Goal: Information Seeking & Learning: Check status

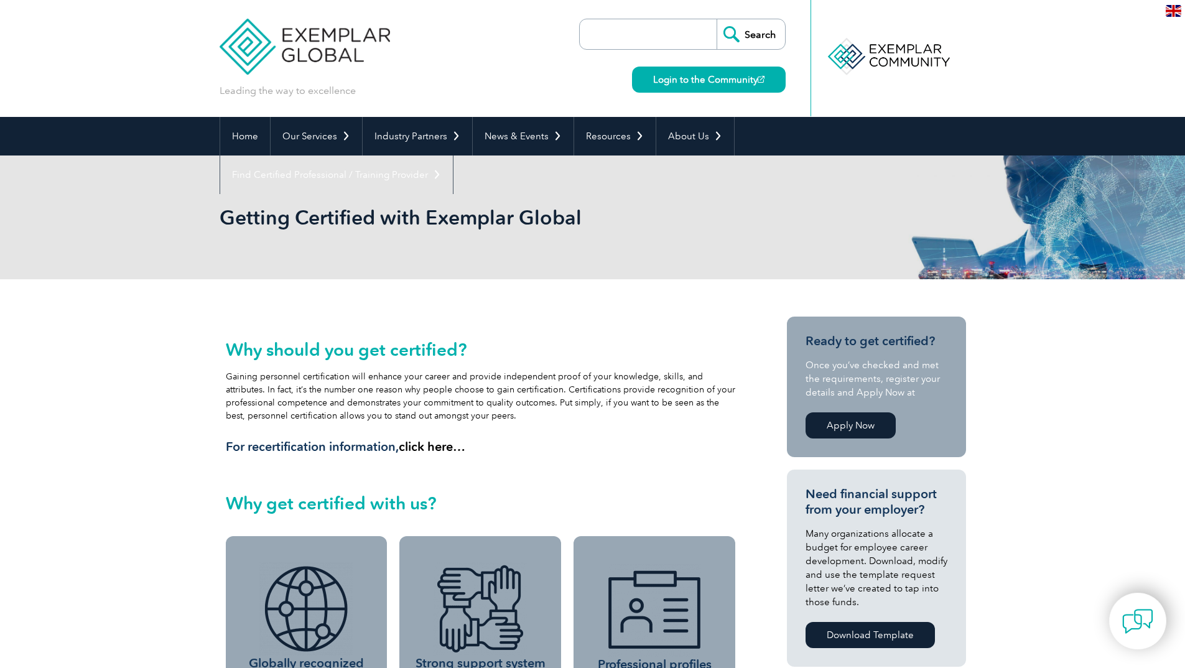
click at [672, 48] on input "search" at bounding box center [651, 34] width 131 height 30
paste input "SGM-2024-402225"
type input "SGM-2024-402225"
click at [716, 19] on input "Search" at bounding box center [750, 34] width 68 height 30
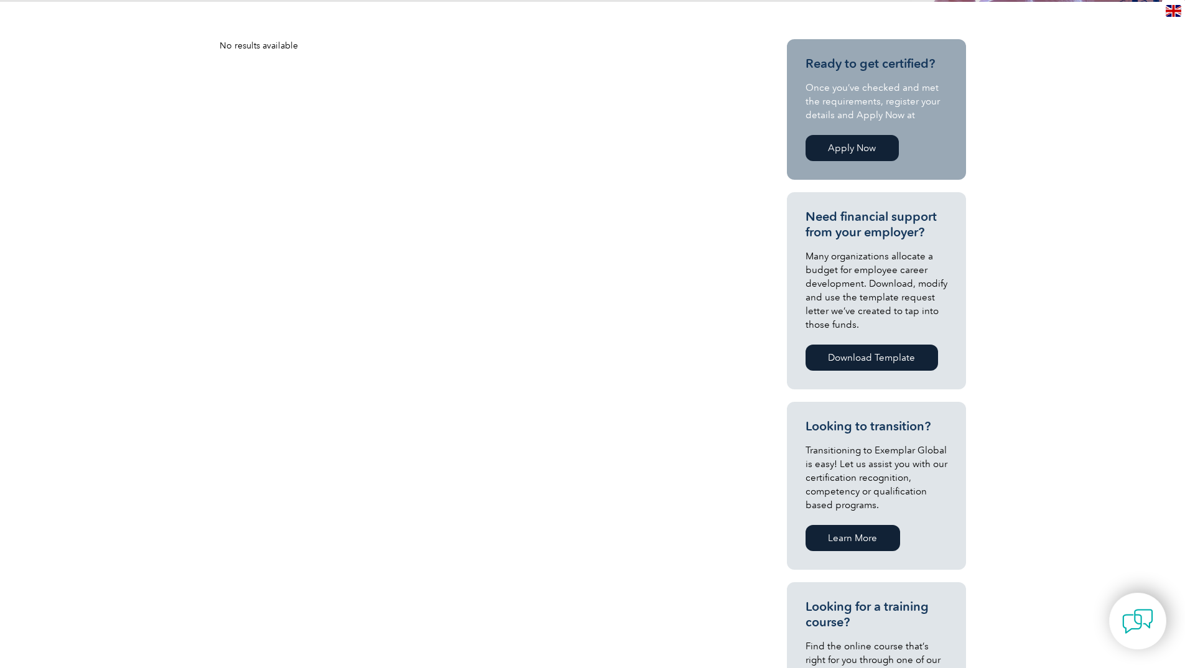
scroll to position [3, 0]
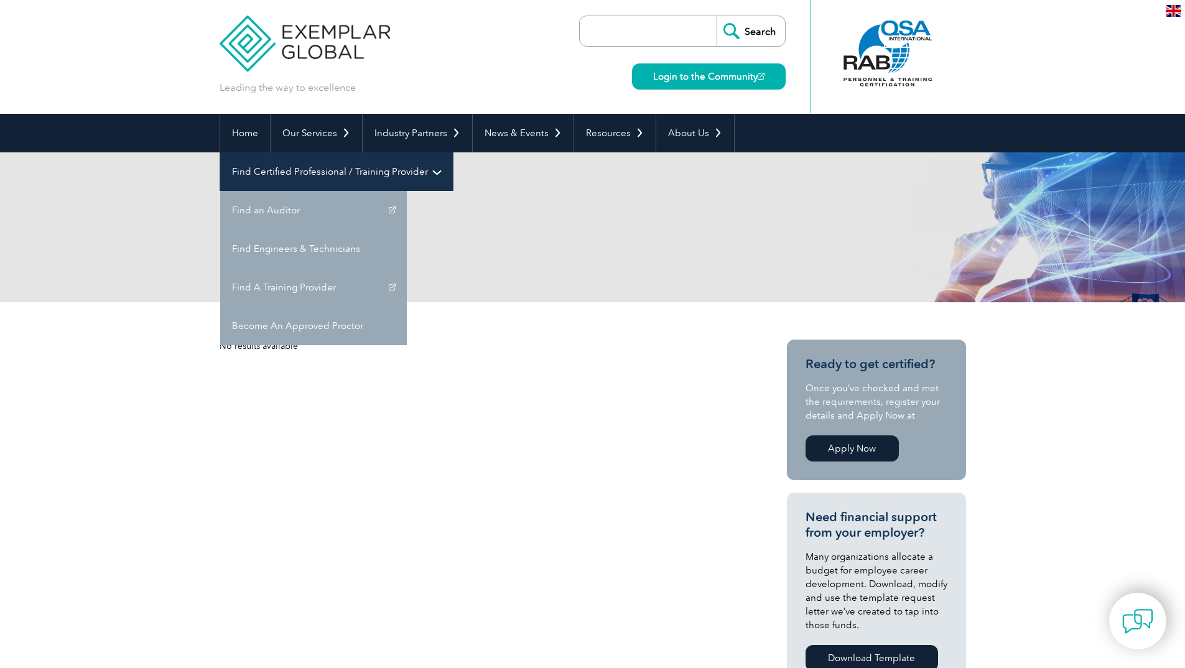
click at [453, 152] on link "Find Certified Professional / Training Provider" at bounding box center [336, 171] width 233 height 39
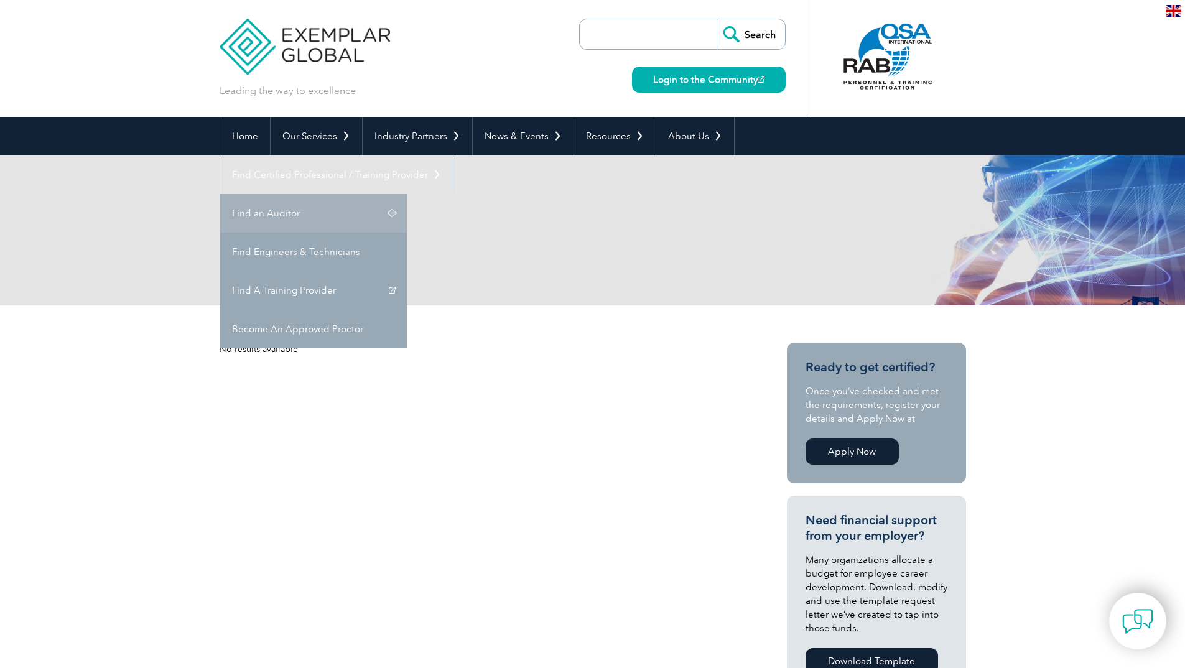
click at [407, 194] on link "Find an Auditor" at bounding box center [313, 213] width 187 height 39
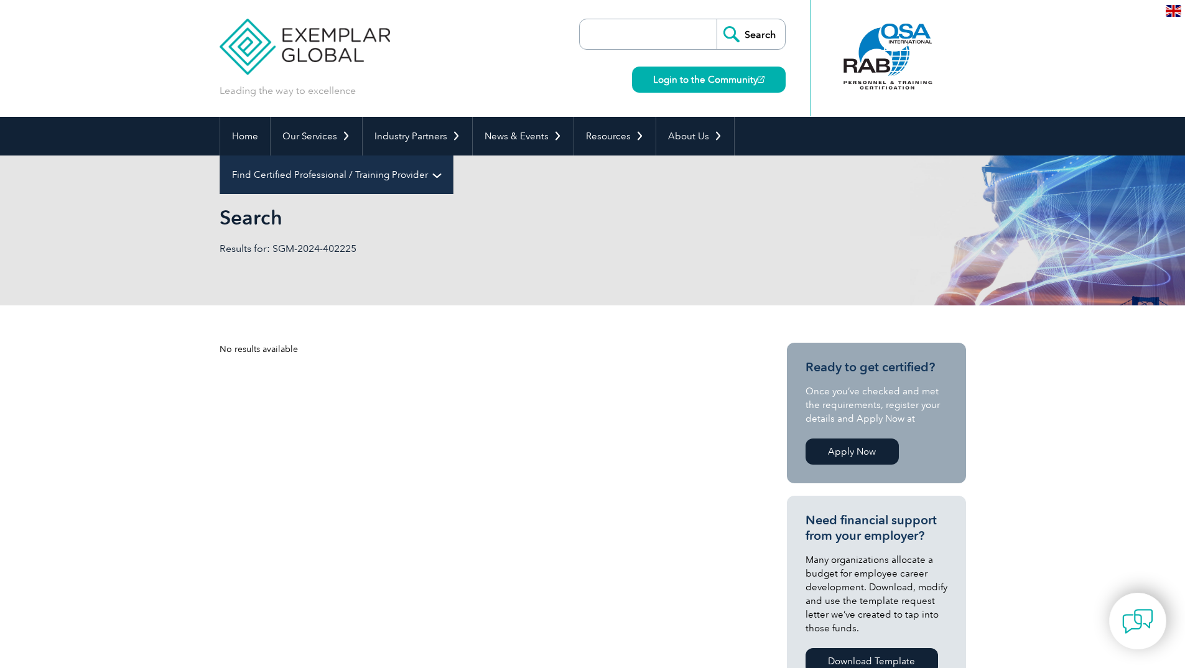
click at [453, 155] on link "Find Certified Professional / Training Provider" at bounding box center [336, 174] width 233 height 39
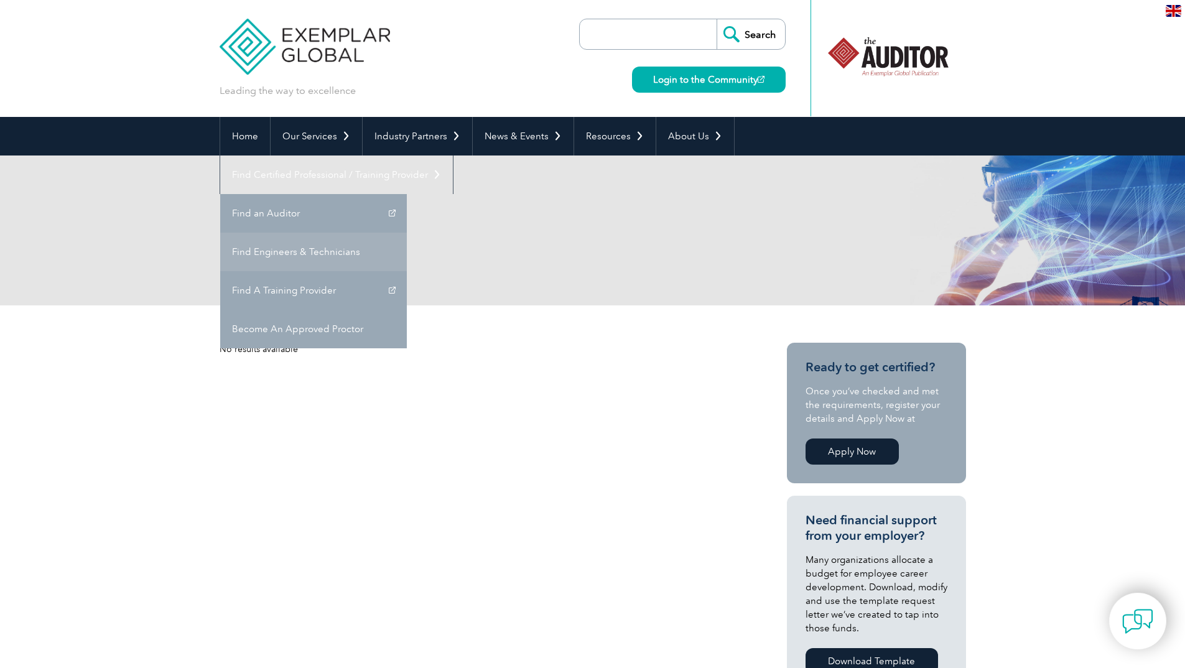
drag, startPoint x: 821, startPoint y: 233, endPoint x: 811, endPoint y: 225, distance: 12.8
click at [407, 225] on ul "Find an Auditor Find Engineers & Technicians Find A Training Provider Become An…" at bounding box center [313, 271] width 187 height 154
click at [407, 233] on link "Find Engineers & Technicians" at bounding box center [313, 252] width 187 height 39
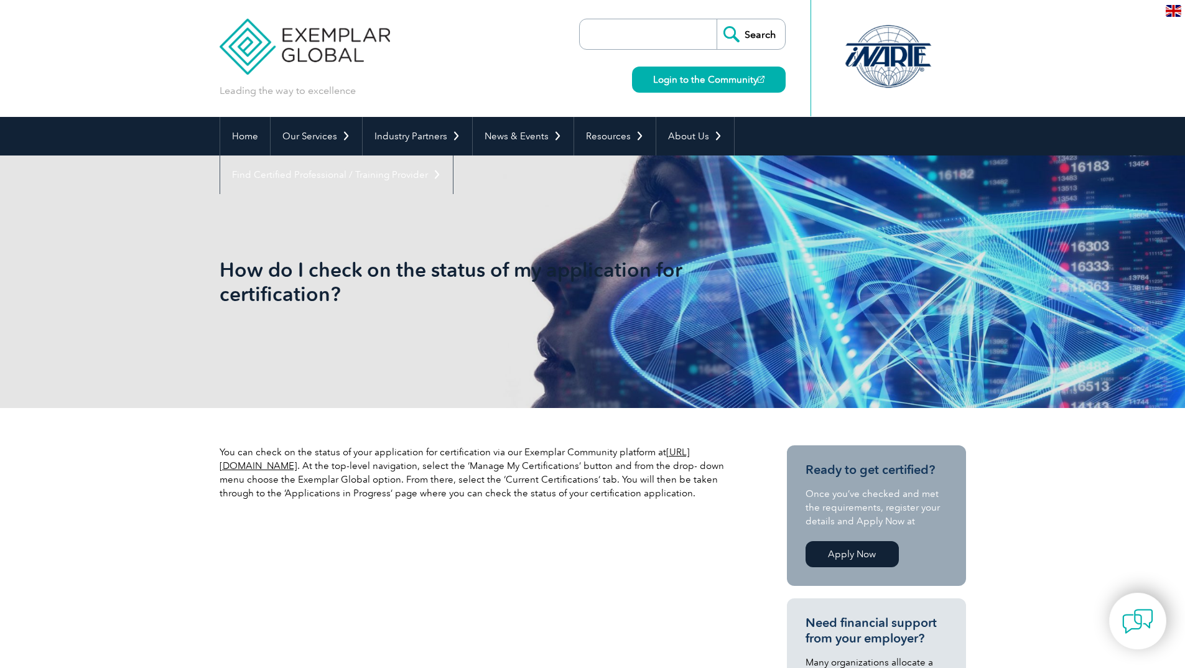
click at [478, 175] on div "How do I check on the status of my application for certification?" at bounding box center [593, 281] width 746 height 253
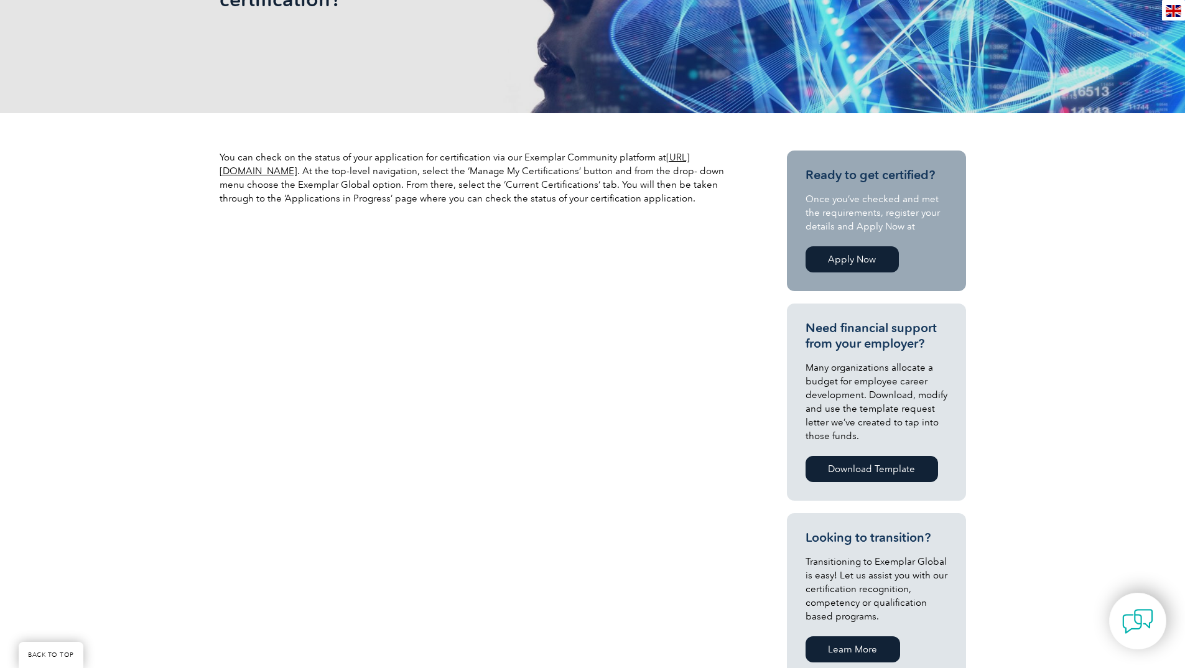
scroll to position [307, 0]
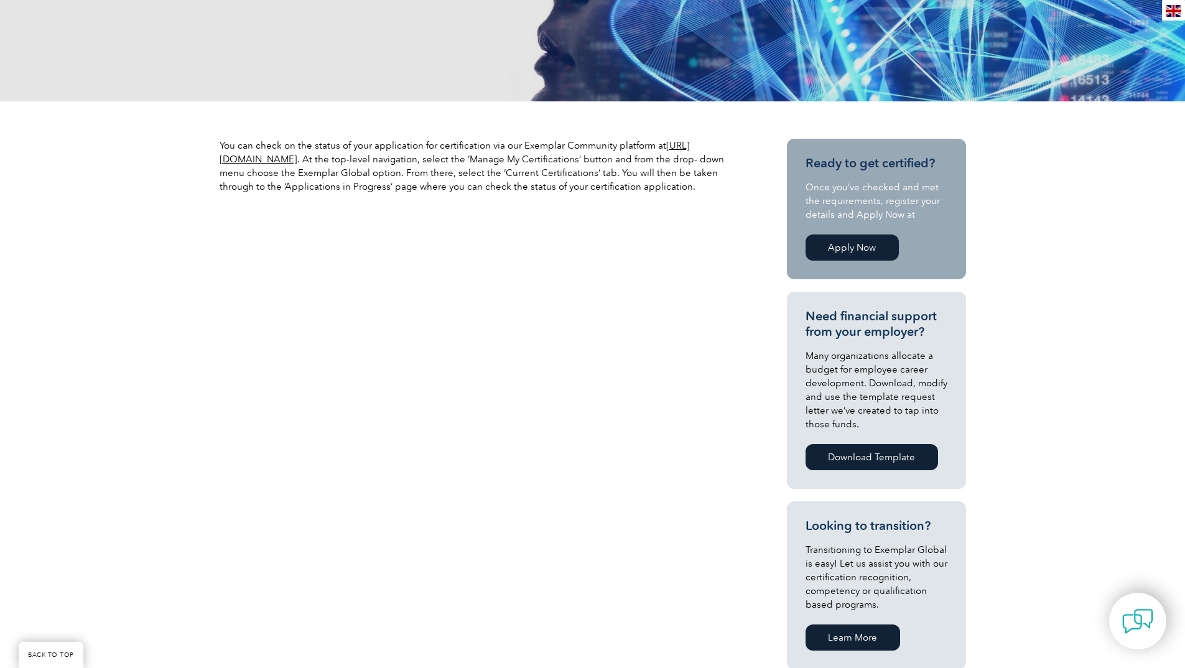
click at [361, 158] on link "https://community.exemplarglobal.org/" at bounding box center [455, 152] width 470 height 25
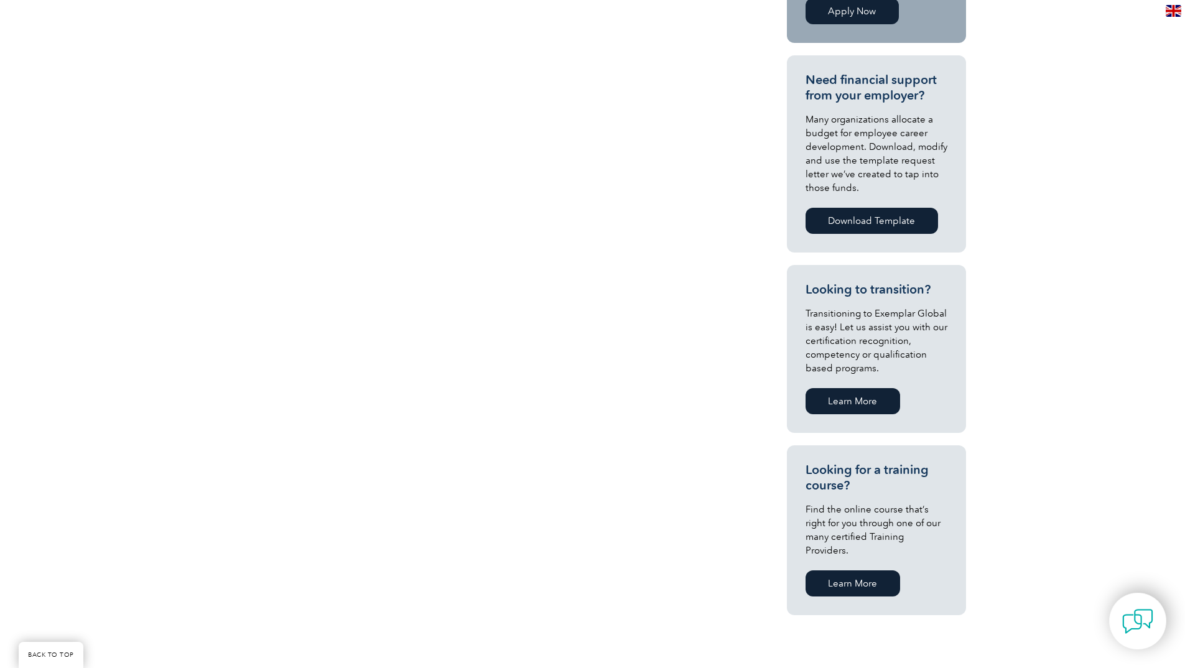
scroll to position [414, 0]
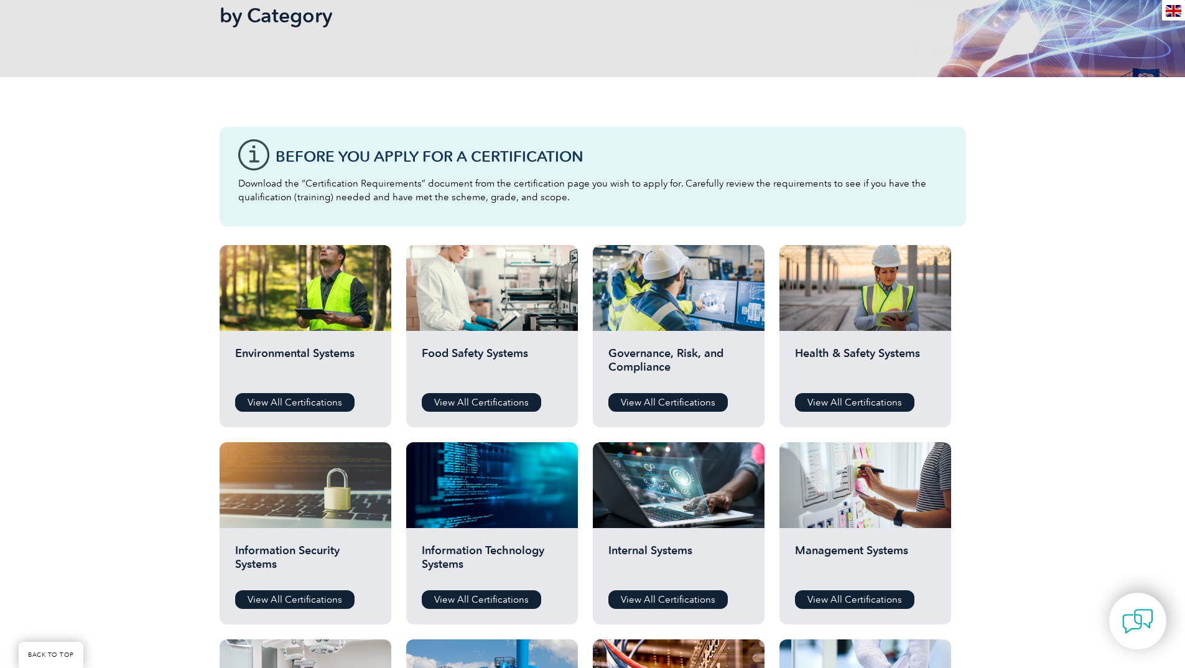
scroll to position [246, 0]
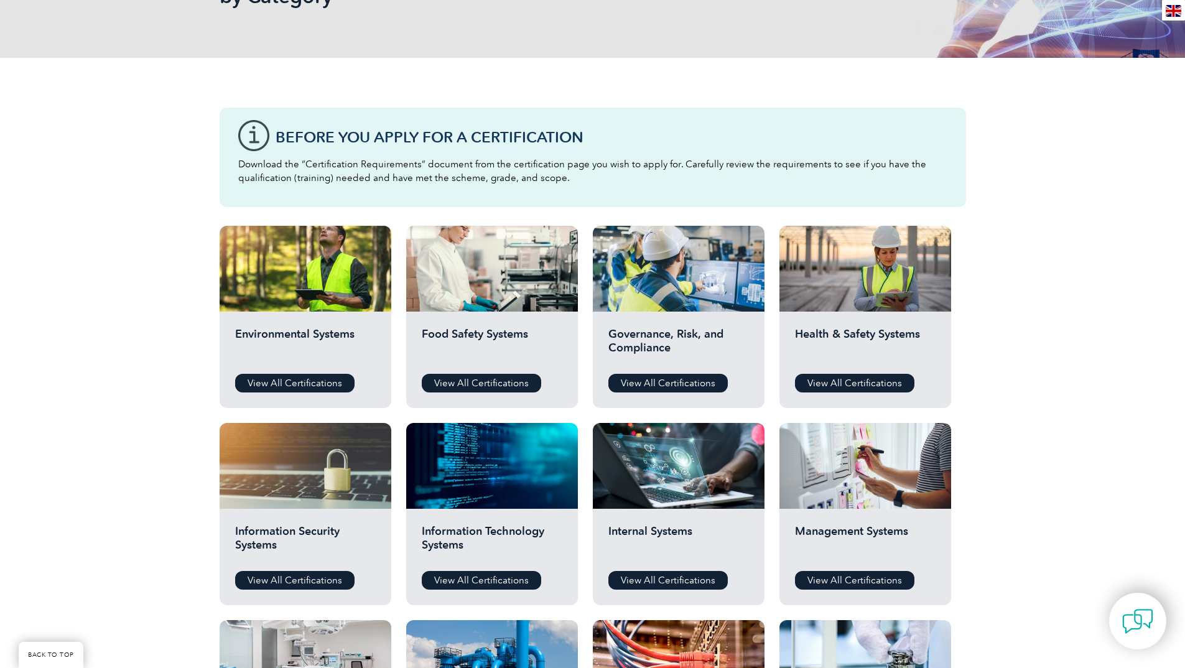
click at [609, 155] on div "Before You Apply For a Certification Download the “Certification Requirements” …" at bounding box center [593, 158] width 746 height 100
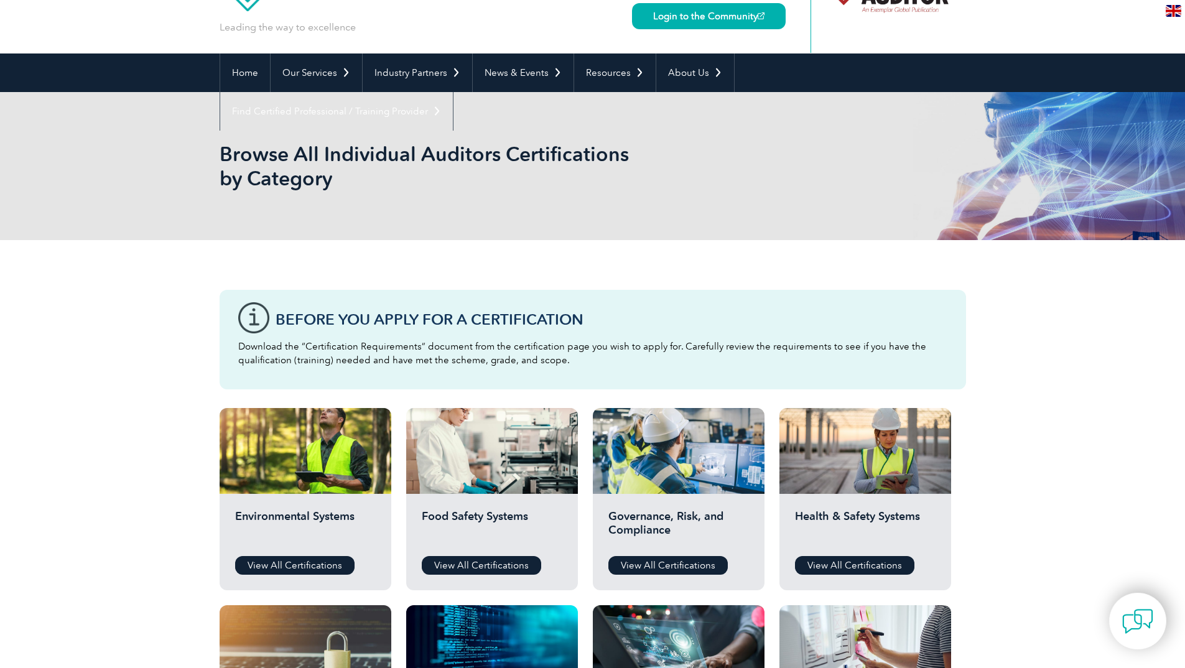
scroll to position [3, 0]
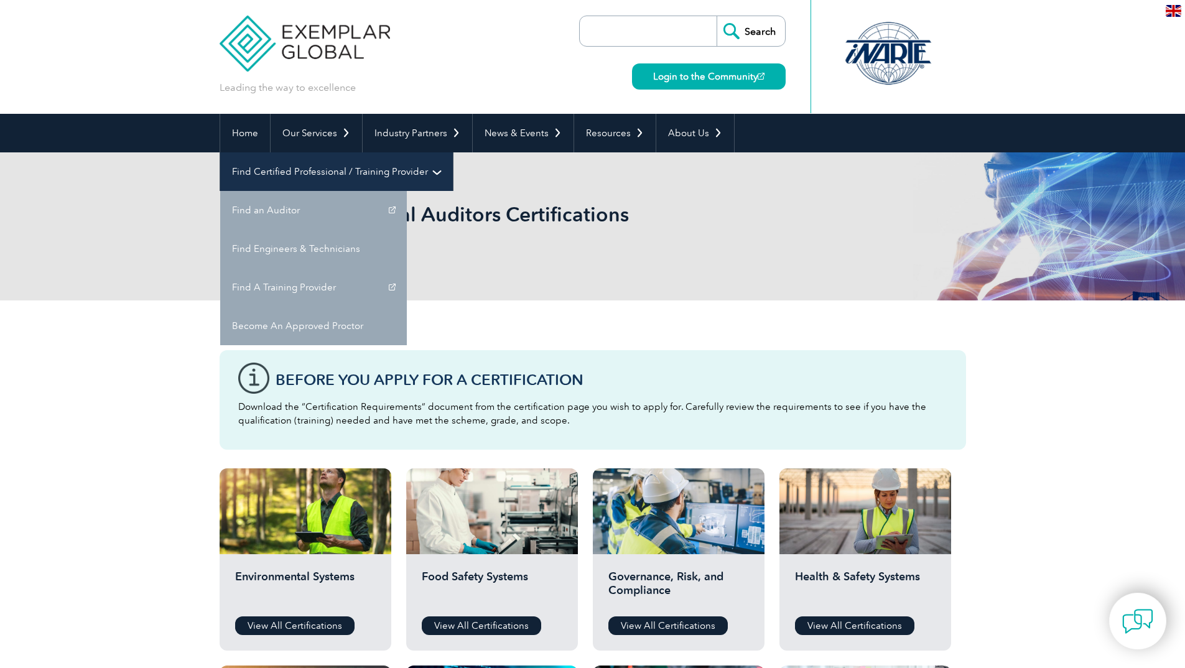
click at [453, 152] on link "Find Certified Professional / Training Provider" at bounding box center [336, 171] width 233 height 39
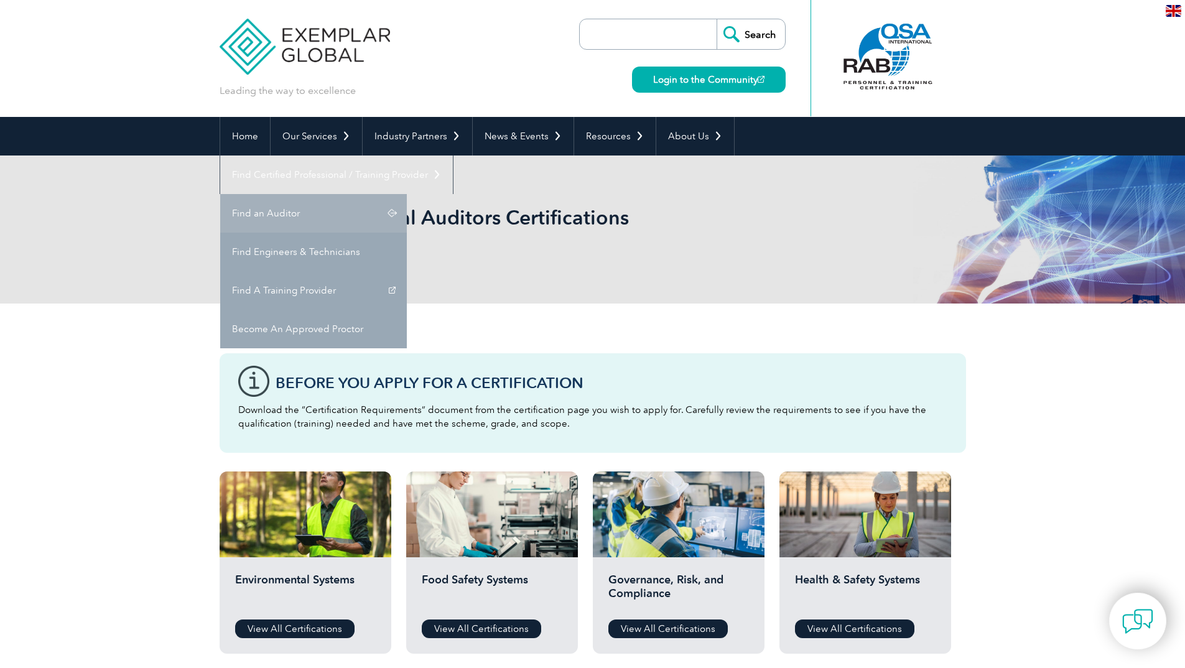
click at [407, 194] on link "Find an Auditor" at bounding box center [313, 213] width 187 height 39
click at [407, 233] on link "Find Engineers & Technicians" at bounding box center [313, 252] width 187 height 39
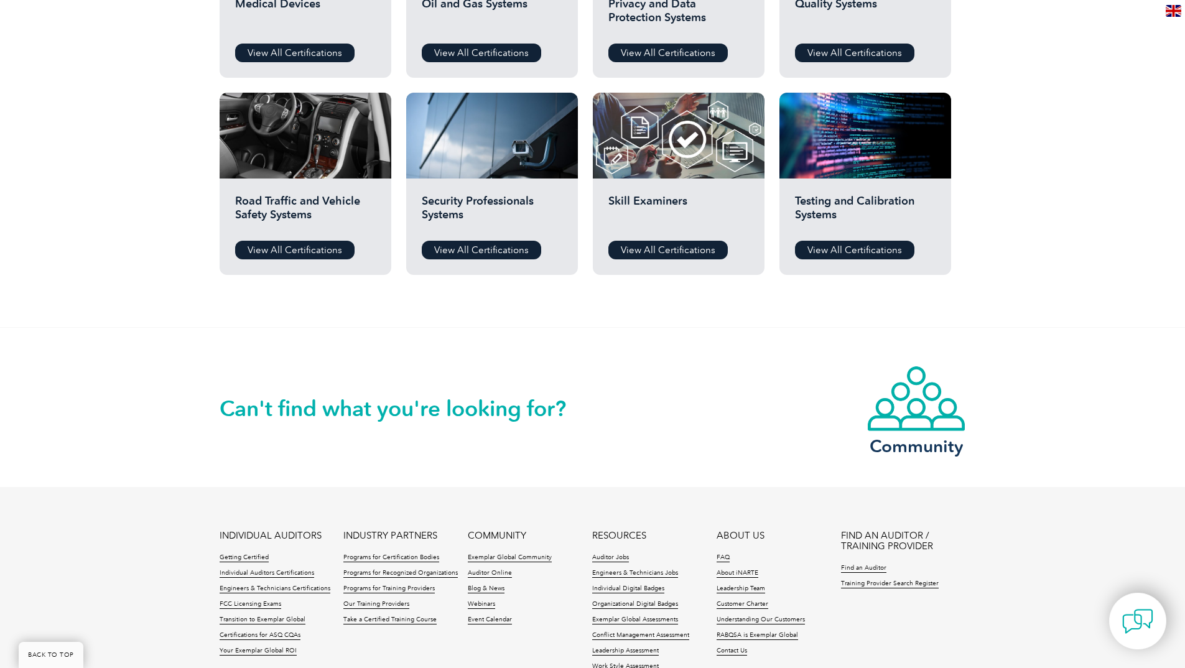
scroll to position [1128, 0]
